Goal: Information Seeking & Learning: Check status

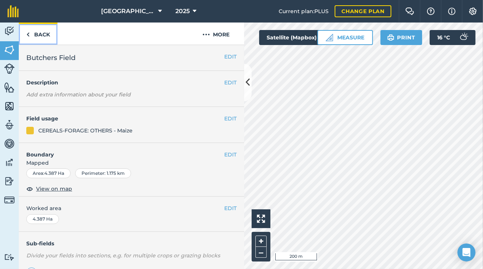
click at [47, 34] on link "Back" at bounding box center [38, 34] width 39 height 22
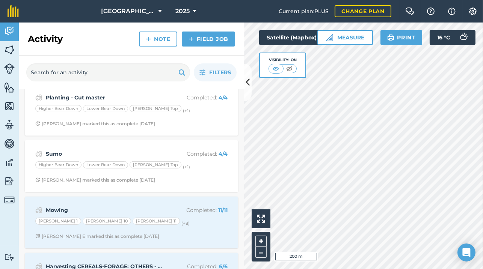
scroll to position [433, 0]
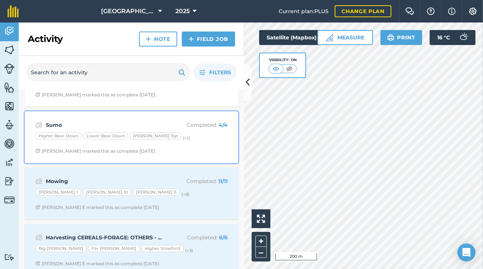
click at [74, 116] on div "Sumo Completed : 4 / 4 Higher Bear Down Lower Bear Down [PERSON_NAME] Top (+ 1 …" at bounding box center [131, 137] width 204 height 43
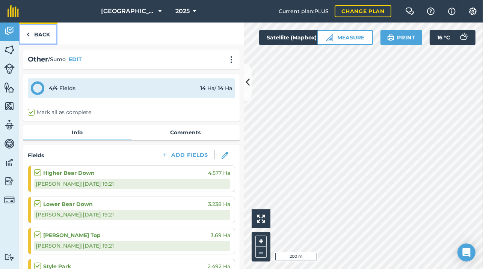
click at [38, 35] on link "Back" at bounding box center [38, 34] width 39 height 22
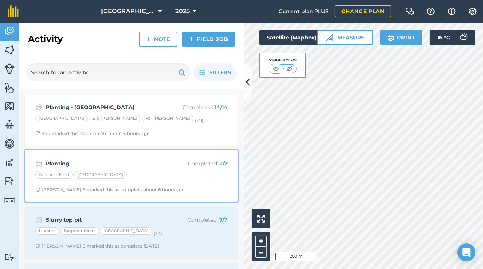
click at [87, 160] on strong "Planting" at bounding box center [105, 164] width 119 height 8
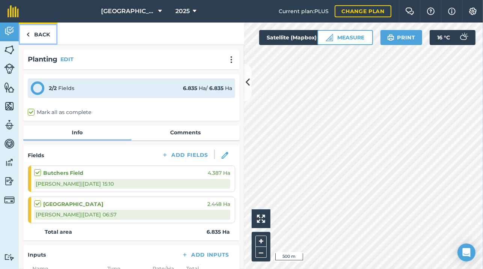
click at [44, 40] on link "Back" at bounding box center [38, 34] width 39 height 22
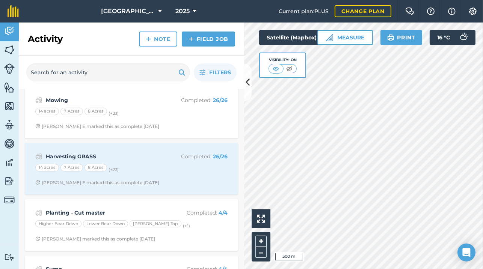
scroll to position [318, 0]
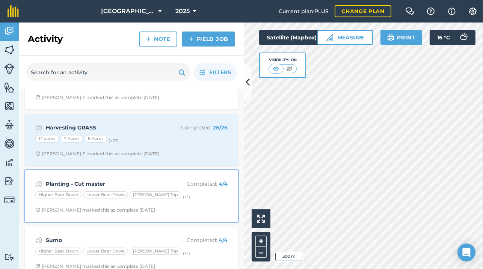
click at [139, 180] on strong "Planting - Cut master" at bounding box center [105, 184] width 119 height 8
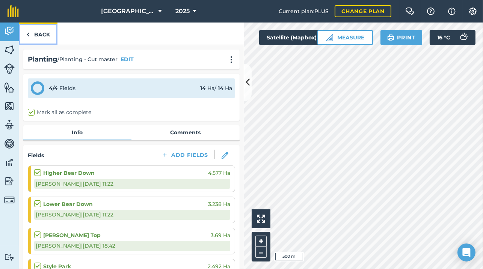
click at [43, 27] on link "Back" at bounding box center [38, 34] width 39 height 22
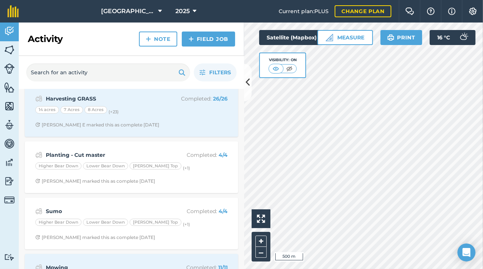
scroll to position [375, 0]
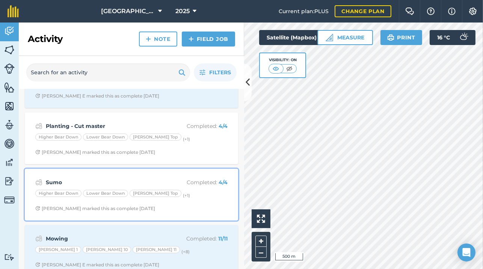
click at [92, 181] on strong "Sumo" at bounding box center [105, 182] width 119 height 8
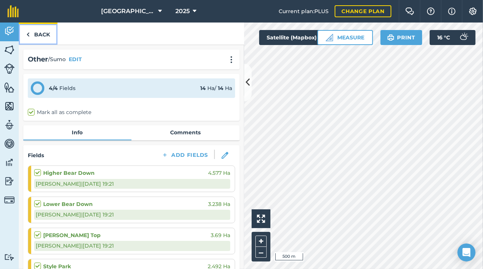
click at [54, 37] on link "Back" at bounding box center [38, 34] width 39 height 22
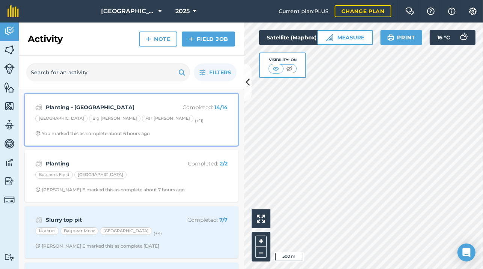
click at [87, 110] on strong "Planting - [GEOGRAPHIC_DATA]" at bounding box center [105, 107] width 119 height 8
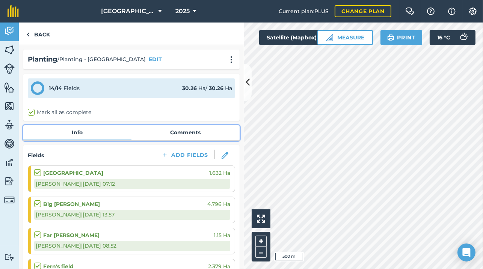
click at [193, 129] on link "Comments" at bounding box center [185, 132] width 108 height 14
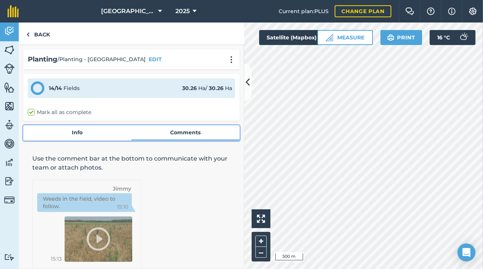
click at [87, 133] on link "Info" at bounding box center [77, 132] width 108 height 14
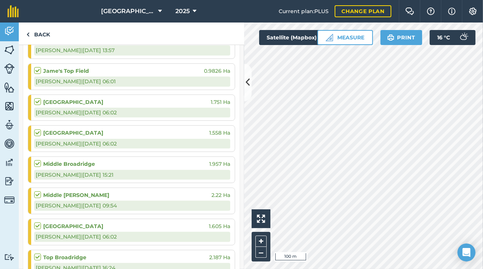
scroll to position [347, 0]
